Goal: Transaction & Acquisition: Purchase product/service

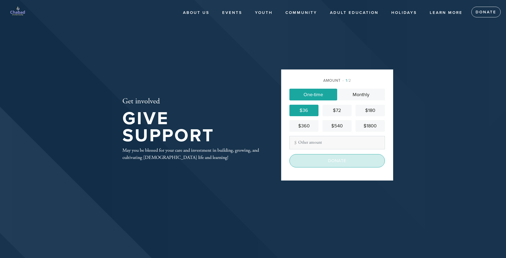
click at [327, 160] on input "Donate" at bounding box center [337, 160] width 96 height 13
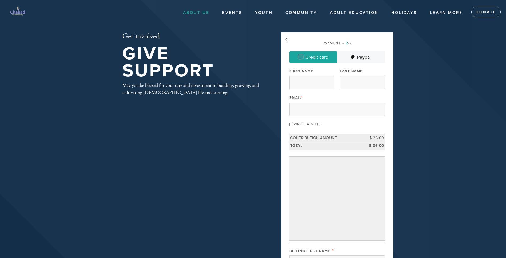
click at [206, 12] on link "About Us" at bounding box center [196, 13] width 34 height 10
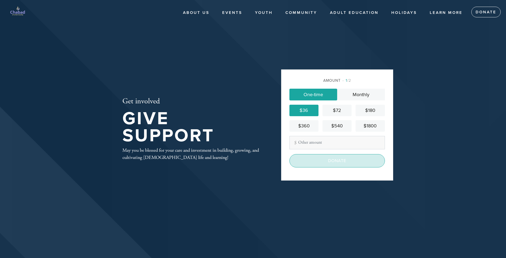
click at [329, 160] on input "Donate" at bounding box center [337, 160] width 96 height 13
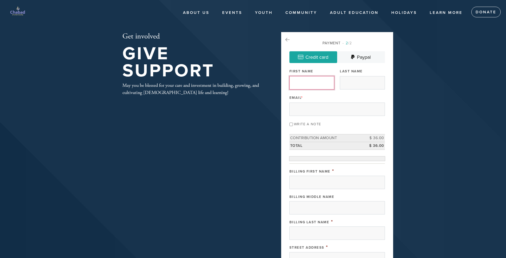
click at [306, 83] on input "First Name" at bounding box center [311, 82] width 45 height 13
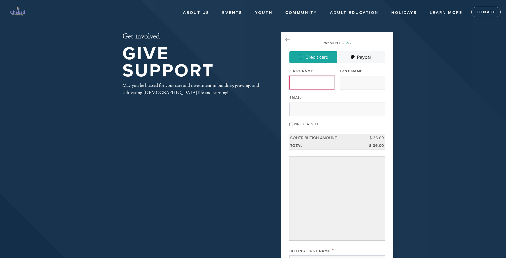
click at [312, 83] on input "First Name" at bounding box center [311, 82] width 45 height 13
type input "Jonathan"
type input "Hersch"
type input "jhersch18@gmail.com"
click at [292, 124] on input "Write a note" at bounding box center [290, 123] width 3 height 3
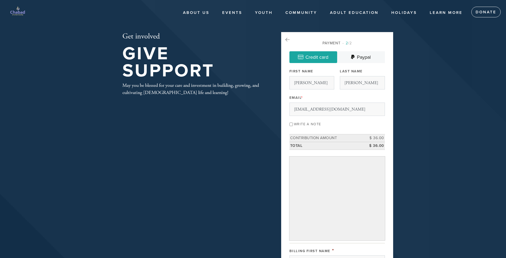
checkbox input "true"
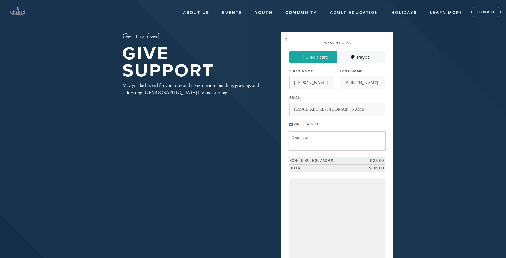
click at [304, 138] on textarea "Message or dedication" at bounding box center [337, 141] width 96 height 18
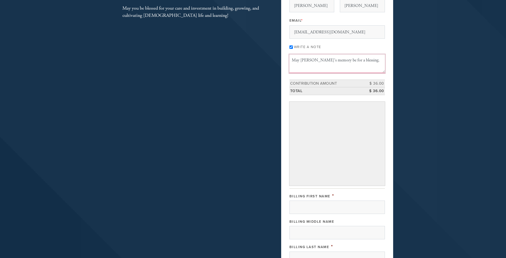
scroll to position [77, 0]
type textarea "May Aharon Blesofky's memory be for a blessing."
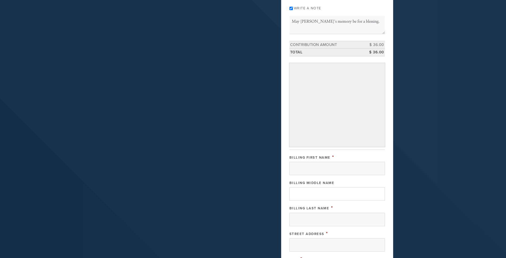
scroll to position [116, 0]
click at [310, 169] on input "Billing First Name" at bounding box center [337, 167] width 96 height 13
type input "Jonathan"
type input "J"
type input "Hersch"
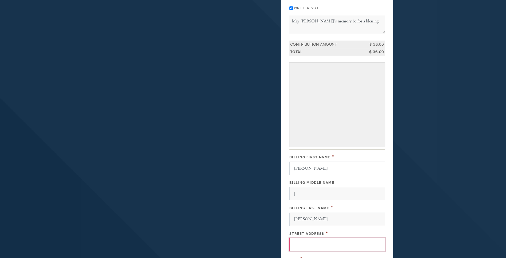
type input "1451 PROSPECT AVENUE"
type input "Plainfield"
type input "[GEOGRAPHIC_DATA]"
type input "NJ"
type input "07060"
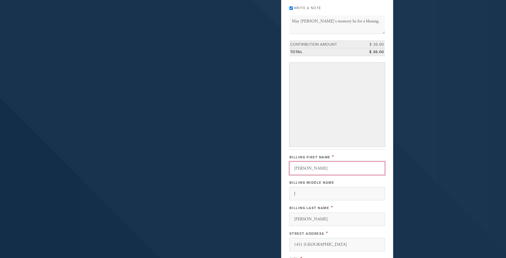
scroll to position [270, 0]
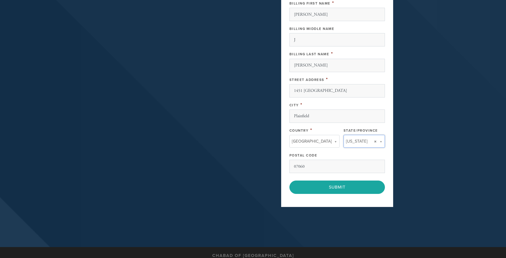
type input "NJ"
type input "[GEOGRAPHIC_DATA]"
click at [368, 150] on input "NJ" at bounding box center [361, 152] width 43 height 8
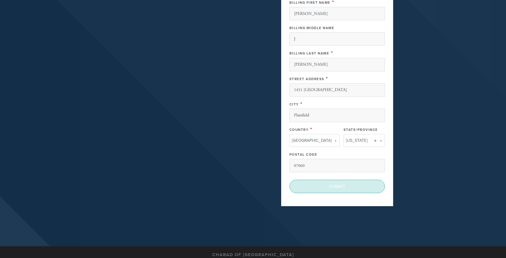
click at [356, 184] on input "Submit" at bounding box center [337, 186] width 96 height 13
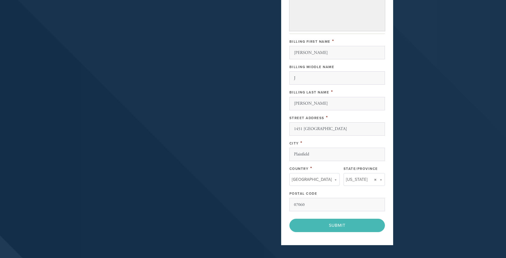
scroll to position [232, 0]
